Goal: Task Accomplishment & Management: Complete application form

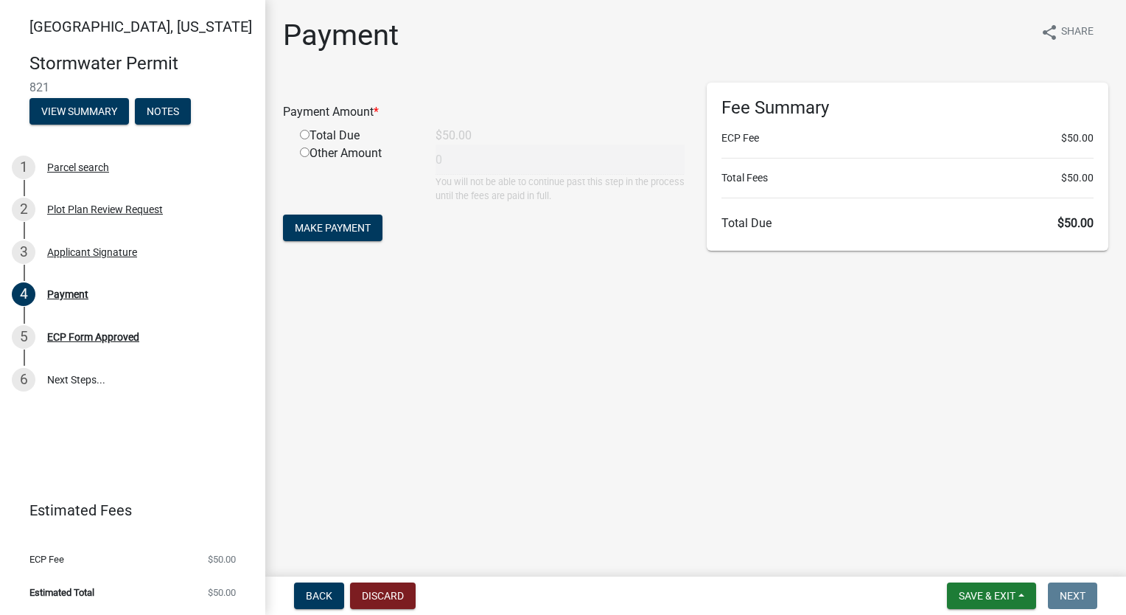
click at [307, 136] on input "radio" at bounding box center [305, 135] width 10 height 10
radio input "true"
type input "50"
click at [349, 232] on span "Make Payment" at bounding box center [333, 228] width 76 height 12
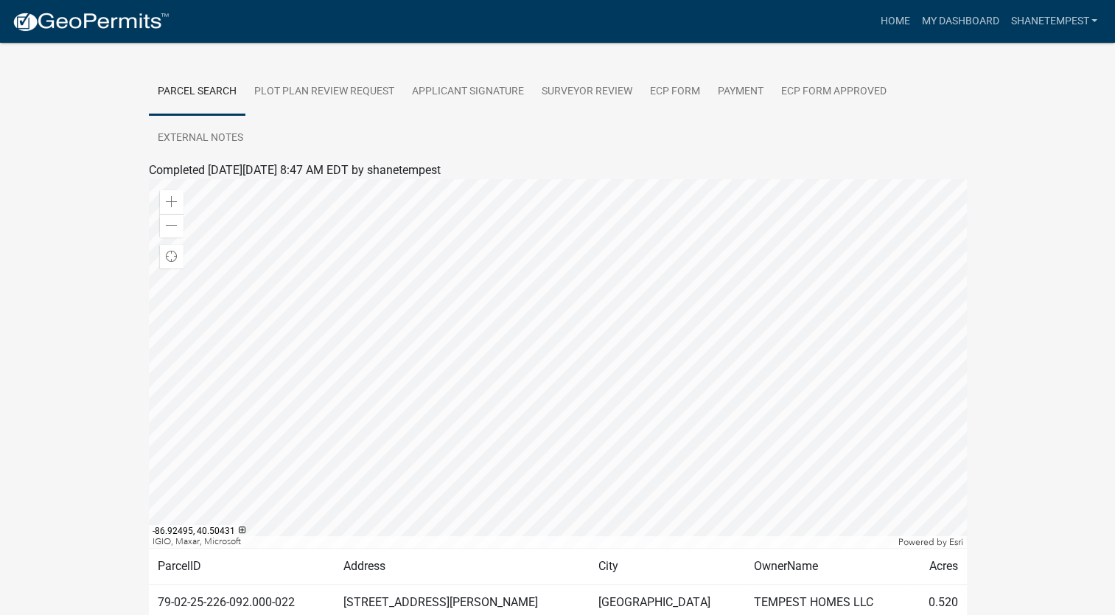
scroll to position [332, 0]
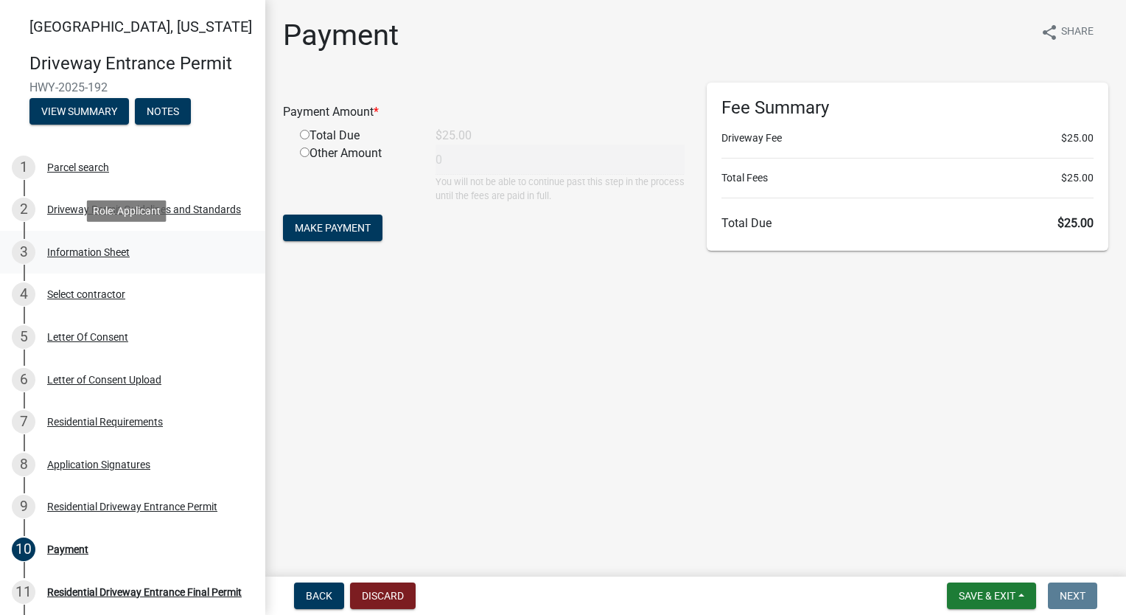
click at [97, 243] on div "3 Information Sheet" at bounding box center [127, 252] width 230 height 24
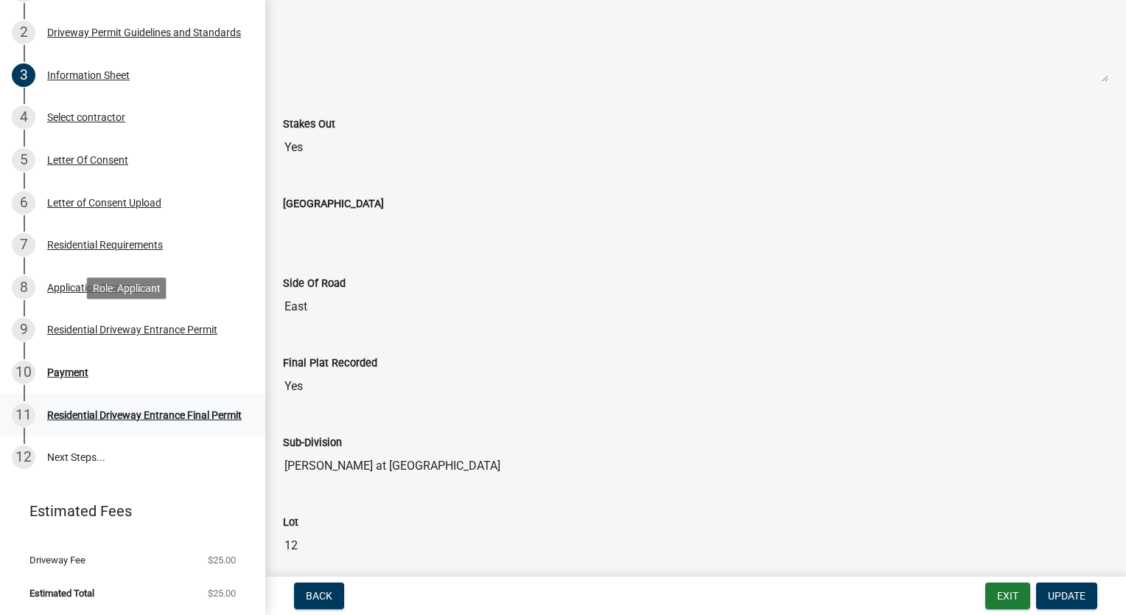
scroll to position [177, 0]
click at [71, 362] on div "10 Payment" at bounding box center [127, 372] width 230 height 24
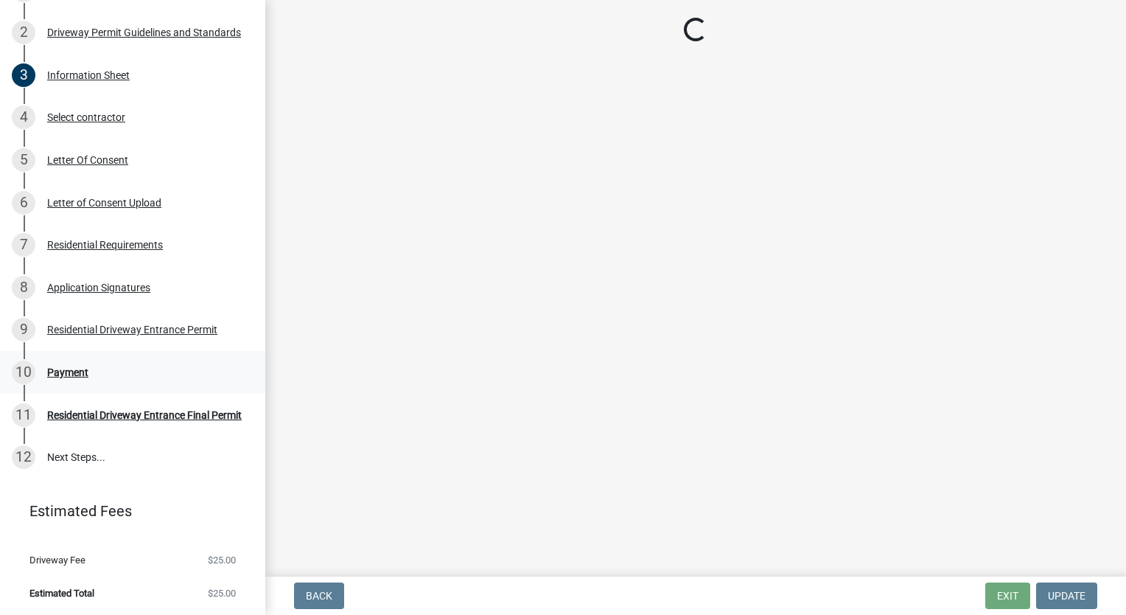
scroll to position [0, 0]
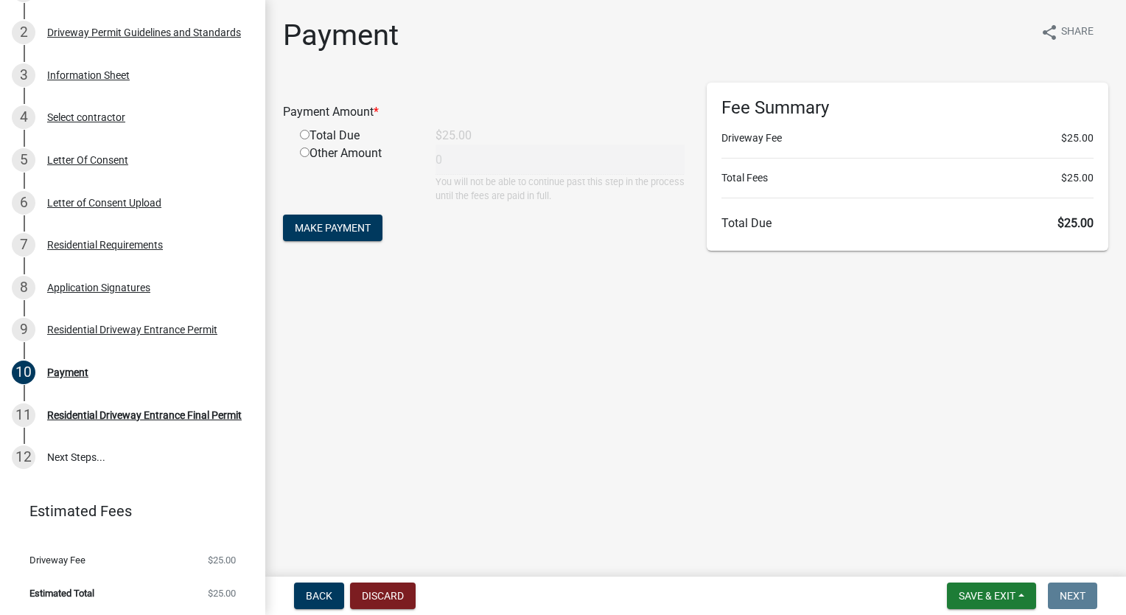
click at [307, 136] on input "radio" at bounding box center [305, 135] width 10 height 10
radio input "true"
type input "25"
click at [330, 228] on span "Make Payment" at bounding box center [333, 228] width 76 height 12
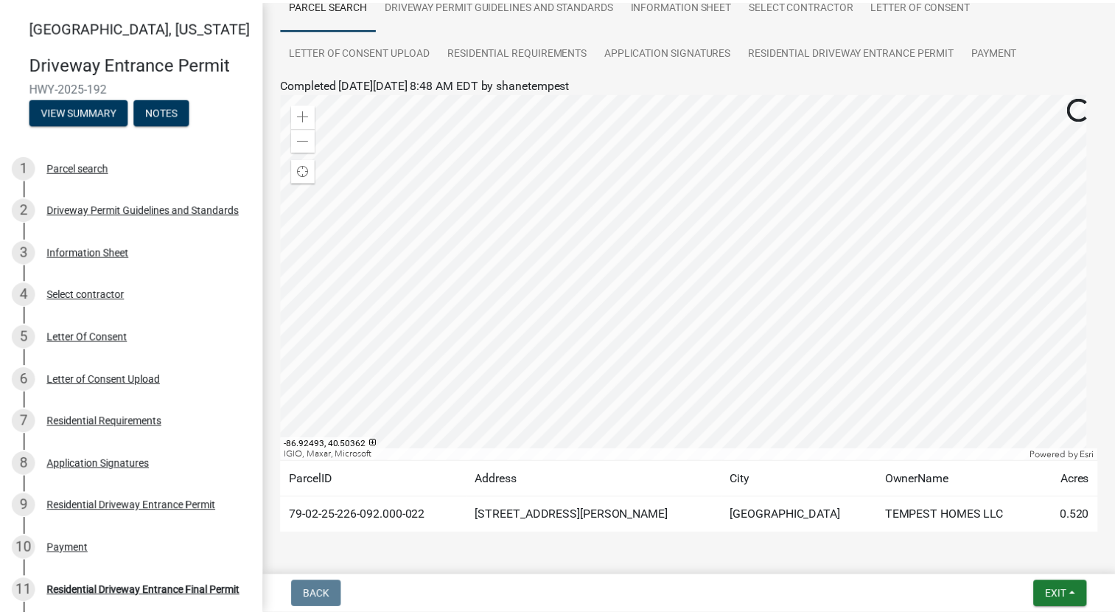
scroll to position [180, 0]
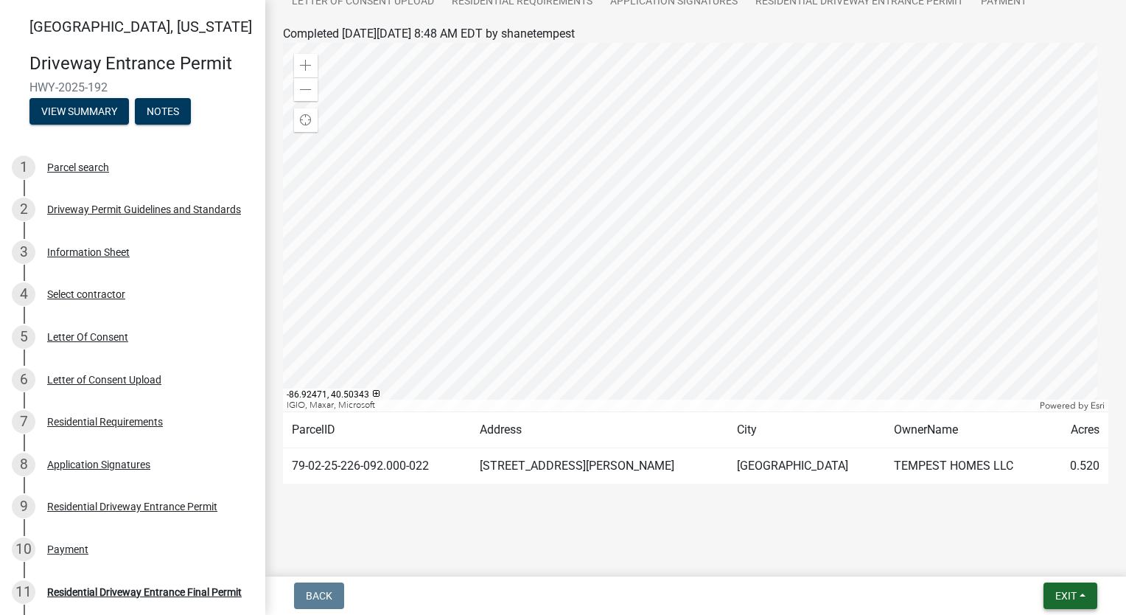
click at [1070, 594] on span "Exit" at bounding box center [1065, 596] width 21 height 12
click at [1074, 559] on button "Save & Exit" at bounding box center [1039, 556] width 118 height 35
